Goal: Task Accomplishment & Management: Manage account settings

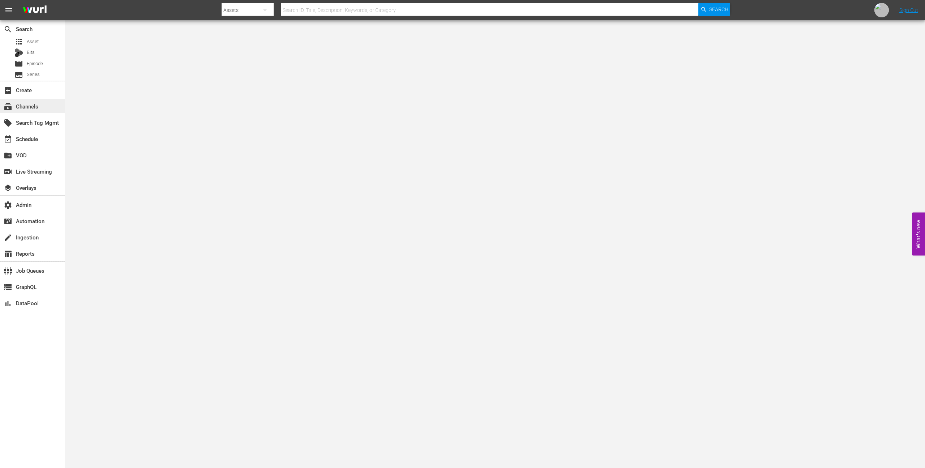
click at [31, 101] on div "subscriptions Channels" at bounding box center [32, 106] width 65 height 14
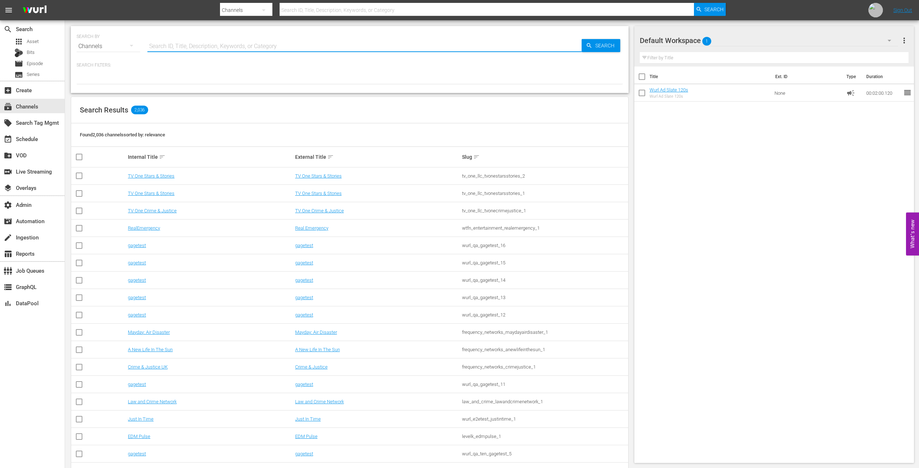
click at [253, 43] on input "text" at bounding box center [364, 46] width 434 height 17
click at [233, 177] on div "TV One Stars & Stories" at bounding box center [210, 175] width 165 height 5
click at [163, 175] on link "TV One Stars & Stories" at bounding box center [151, 175] width 47 height 5
click at [154, 176] on link "TV One Stars & Stories" at bounding box center [151, 175] width 47 height 5
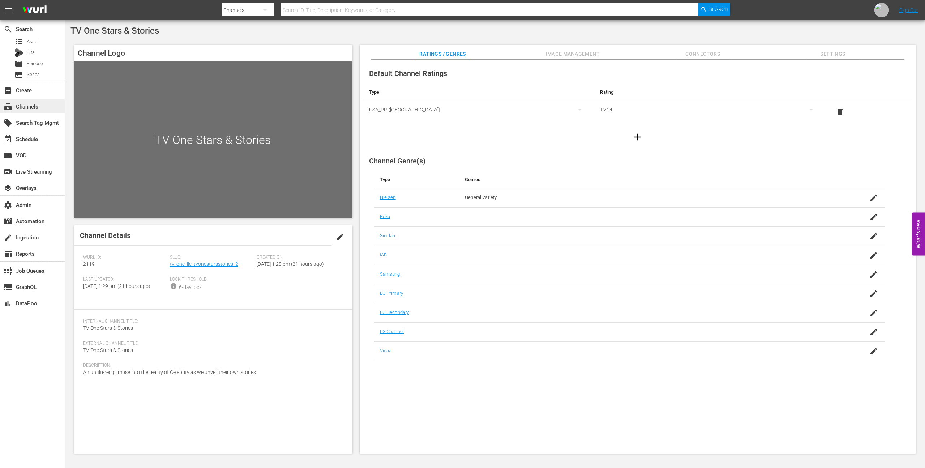
click at [54, 106] on div "subscriptions Channels" at bounding box center [32, 106] width 65 height 14
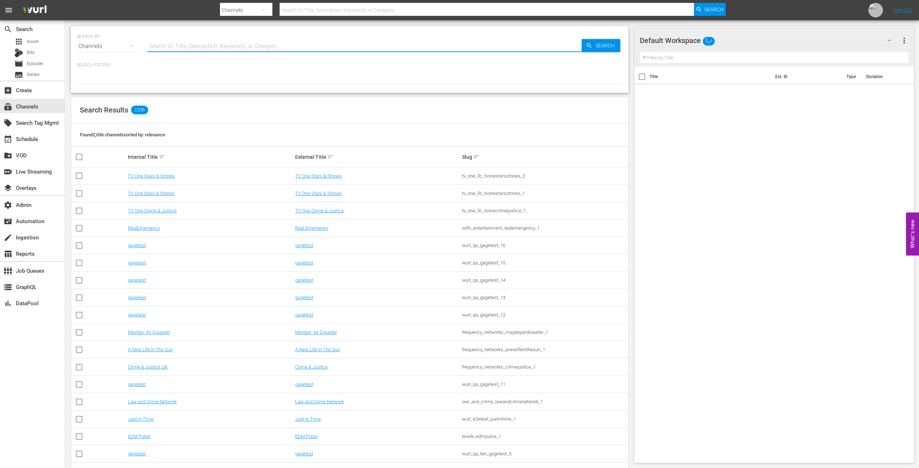
click at [185, 50] on input "text" at bounding box center [364, 46] width 434 height 17
type input "[PERSON_NAME]"
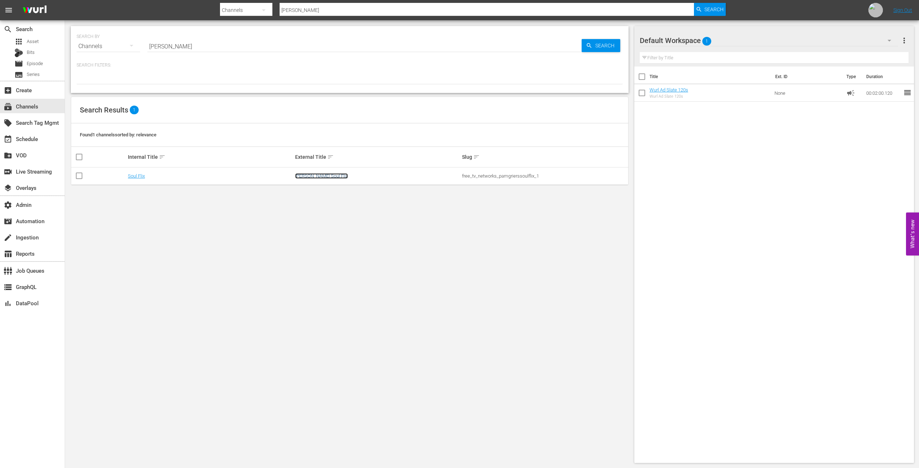
click at [310, 177] on link "[PERSON_NAME] Soul Flix" at bounding box center [321, 175] width 53 height 5
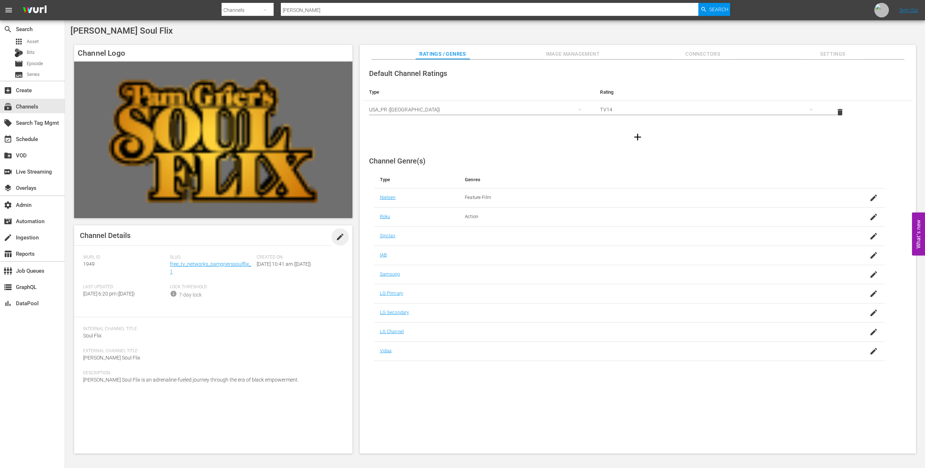
click at [340, 239] on span "edit" at bounding box center [340, 236] width 9 height 9
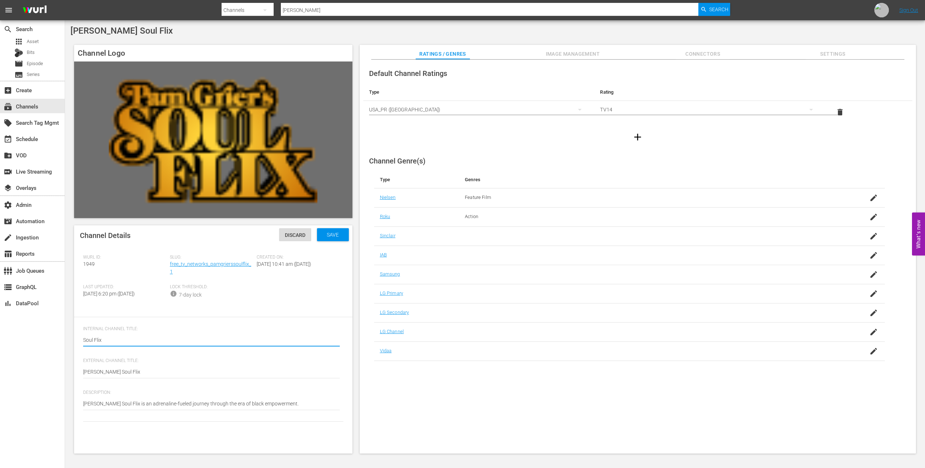
drag, startPoint x: 106, startPoint y: 378, endPoint x: 155, endPoint y: 370, distance: 49.8
type textarea "[PERSON_NAME] Soul Flix"
click at [331, 239] on div "Save" at bounding box center [333, 234] width 32 height 13
